Goal: Information Seeking & Learning: Check status

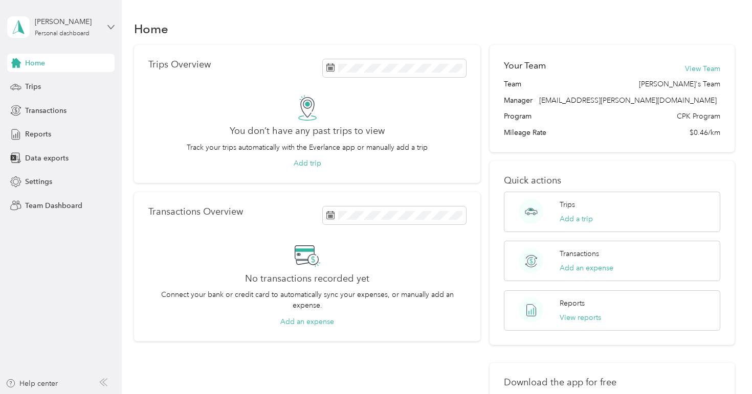
click at [112, 28] on icon at bounding box center [111, 27] width 6 height 4
click at [81, 77] on div "Team dashboard" at bounding box center [143, 84] width 259 height 18
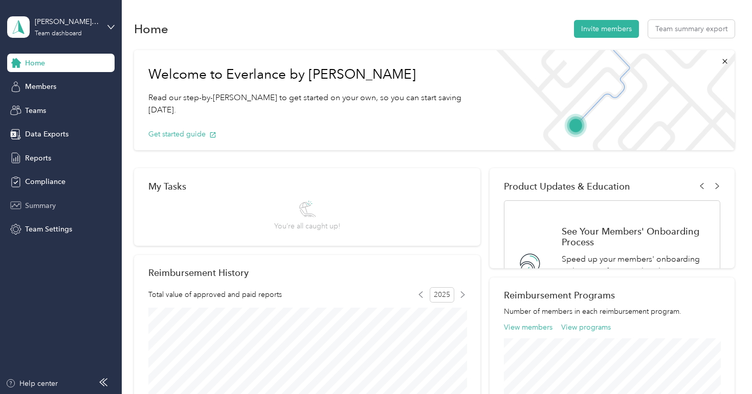
click at [51, 205] on span "Summary" at bounding box center [40, 205] width 31 height 11
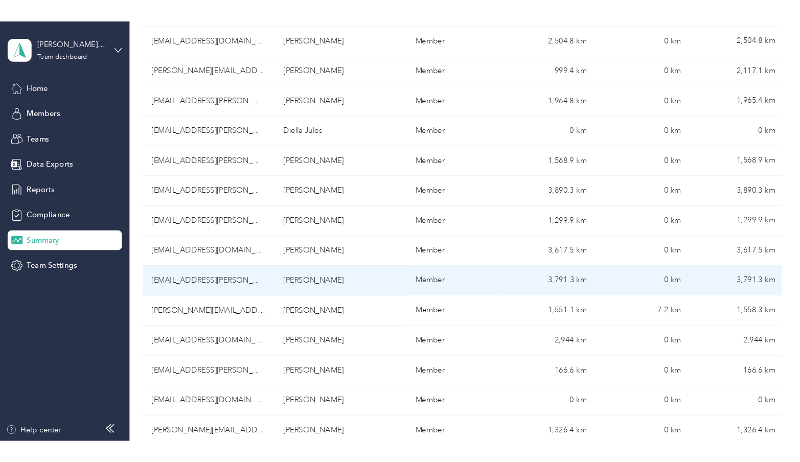
scroll to position [355, 0]
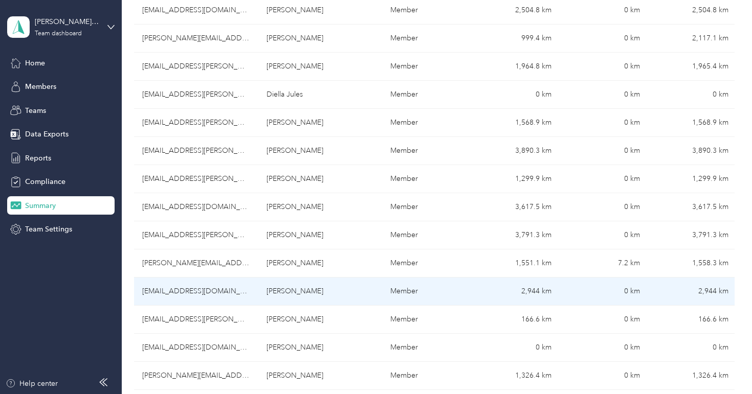
click at [423, 294] on td "Member" at bounding box center [426, 292] width 88 height 28
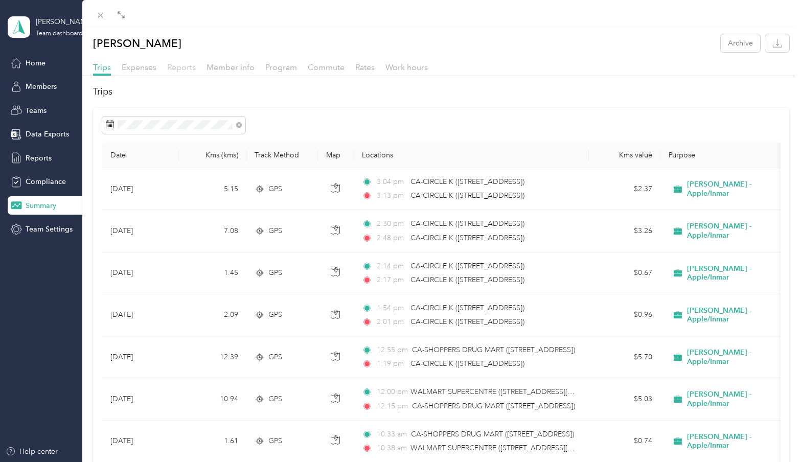
click at [181, 68] on span "Reports" at bounding box center [181, 67] width 29 height 10
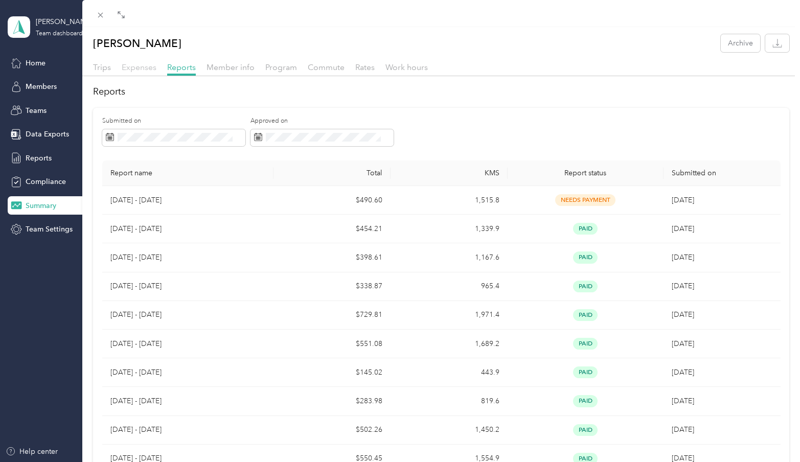
click at [142, 67] on span "Expenses" at bounding box center [139, 67] width 35 height 10
